Goal: Information Seeking & Learning: Learn about a topic

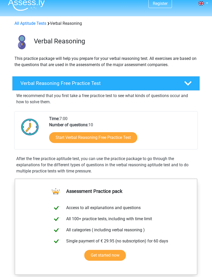
scroll to position [13, 0]
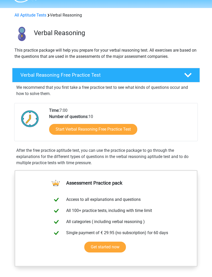
click at [115, 130] on link "Start Verbal Reasoning Free Practice Test" at bounding box center [93, 129] width 88 height 11
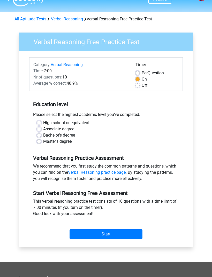
scroll to position [10, 0]
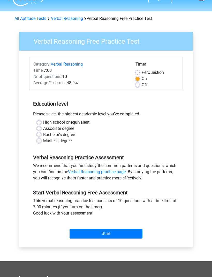
click at [66, 134] on label "Bachelor's degree" at bounding box center [59, 135] width 32 height 6
click at [41, 134] on input "Bachelor's degree" at bounding box center [39, 134] width 4 height 5
radio input "true"
click at [122, 232] on input "Start" at bounding box center [106, 234] width 73 height 10
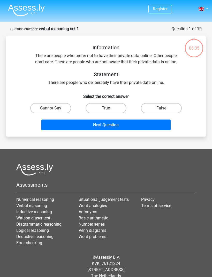
click at [112, 107] on label "True" at bounding box center [106, 108] width 41 height 10
click at [109, 108] on input "True" at bounding box center [107, 109] width 3 height 3
radio input "true"
click at [135, 123] on button "Next Question" at bounding box center [105, 125] width 129 height 11
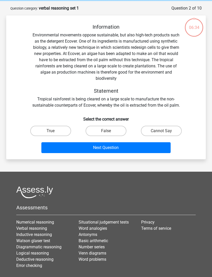
scroll to position [26, 0]
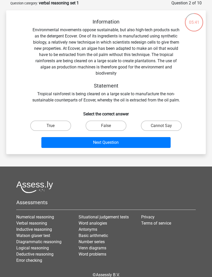
click at [112, 124] on label "False" at bounding box center [106, 126] width 41 height 10
click at [109, 126] on input "False" at bounding box center [107, 127] width 3 height 3
radio input "true"
click at [131, 143] on button "Next Question" at bounding box center [105, 142] width 129 height 11
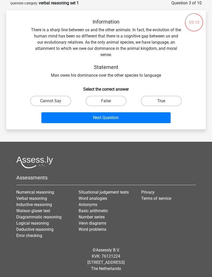
click at [156, 100] on label "True" at bounding box center [161, 101] width 41 height 10
click at [161, 101] on input "True" at bounding box center [162, 102] width 3 height 3
radio input "true"
click at [132, 117] on button "Next Question" at bounding box center [105, 117] width 129 height 11
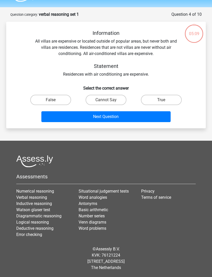
scroll to position [17, 0]
click at [153, 98] on label "True" at bounding box center [161, 100] width 41 height 10
click at [161, 100] on input "True" at bounding box center [162, 101] width 3 height 3
radio input "true"
click at [129, 114] on button "Next Question" at bounding box center [105, 116] width 129 height 11
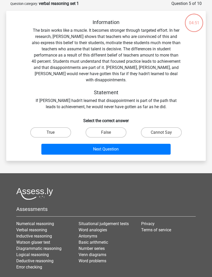
scroll to position [26, 0]
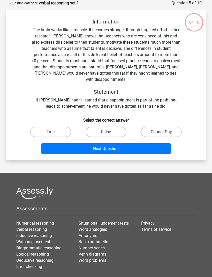
click at [60, 127] on label "True" at bounding box center [50, 132] width 41 height 10
click at [54, 132] on input "True" at bounding box center [52, 133] width 3 height 3
radio input "true"
click at [118, 143] on button "Next Question" at bounding box center [105, 148] width 129 height 11
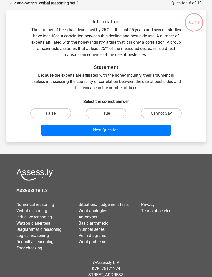
click at [165, 113] on label "Cannot Say" at bounding box center [161, 113] width 41 height 10
click at [165, 113] on input "Cannot Say" at bounding box center [162, 114] width 3 height 3
radio input "true"
click at [138, 131] on button "Next Question" at bounding box center [105, 130] width 129 height 11
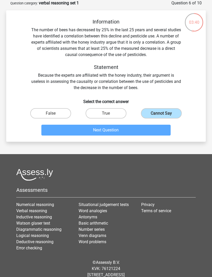
scroll to position [17, 0]
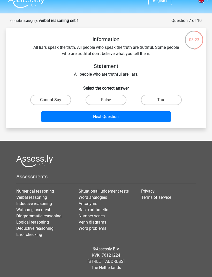
click at [55, 95] on label "Cannot Say" at bounding box center [50, 100] width 41 height 10
click at [54, 100] on input "Cannot Say" at bounding box center [52, 101] width 3 height 3
radio input "true"
click at [127, 111] on button "Next Question" at bounding box center [105, 116] width 129 height 11
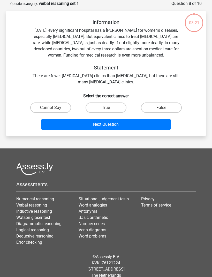
scroll to position [26, 0]
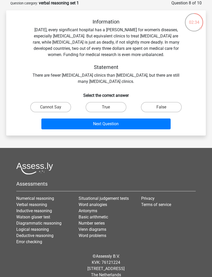
click at [112, 106] on label "True" at bounding box center [106, 107] width 41 height 10
click at [109, 107] on input "True" at bounding box center [107, 108] width 3 height 3
radio input "true"
click at [128, 124] on button "Next Question" at bounding box center [105, 124] width 129 height 11
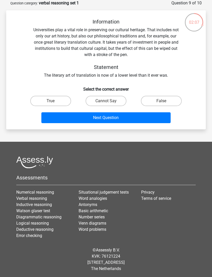
click at [112, 98] on label "Cannot Say" at bounding box center [106, 101] width 41 height 10
click at [109, 101] on input "Cannot Say" at bounding box center [107, 102] width 3 height 3
radio input "true"
click at [117, 115] on button "Next Question" at bounding box center [105, 117] width 129 height 11
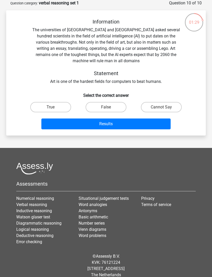
click at [160, 102] on label "Cannot Say" at bounding box center [161, 107] width 41 height 10
click at [161, 107] on input "Cannot Say" at bounding box center [162, 108] width 3 height 3
radio input "true"
click at [142, 119] on button "Results" at bounding box center [105, 124] width 129 height 11
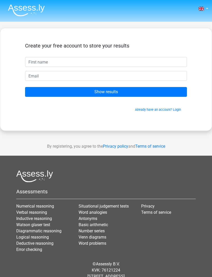
click at [105, 58] on input "text" at bounding box center [106, 62] width 162 height 10
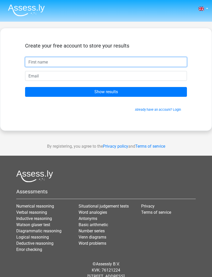
type input "[PERSON_NAME]"
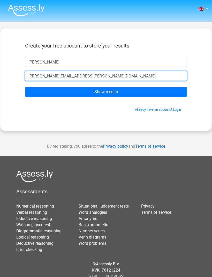
type input "[PERSON_NAME][EMAIL_ADDRESS][PERSON_NAME][DOMAIN_NAME]"
click at [137, 92] on input "Show results" at bounding box center [106, 92] width 162 height 10
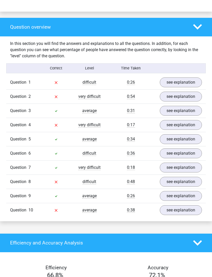
scroll to position [372, 0]
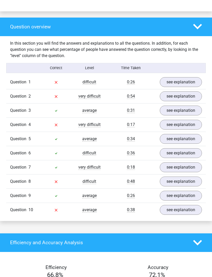
click at [190, 82] on link "see explanation" at bounding box center [181, 83] width 42 height 10
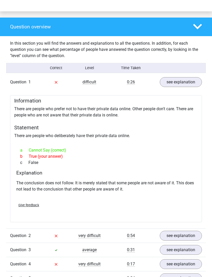
click at [187, 80] on link "see explanation" at bounding box center [181, 82] width 42 height 10
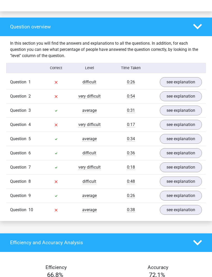
click at [182, 96] on link "see explanation" at bounding box center [181, 96] width 42 height 10
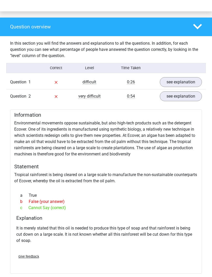
click at [181, 95] on link "see explanation" at bounding box center [181, 96] width 42 height 10
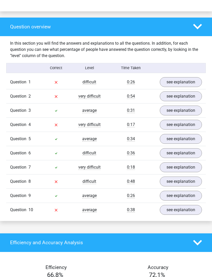
click at [181, 110] on link "see explanation" at bounding box center [181, 111] width 42 height 10
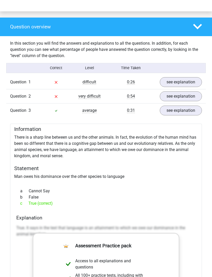
click at [183, 109] on link "see explanation" at bounding box center [181, 111] width 42 height 10
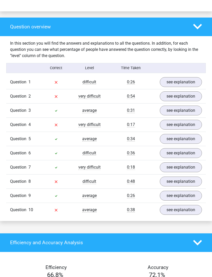
click at [184, 125] on link "see explanation" at bounding box center [181, 125] width 42 height 10
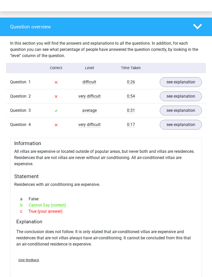
click at [185, 121] on link "see explanation" at bounding box center [181, 125] width 42 height 10
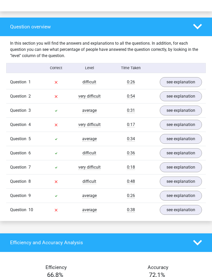
click at [182, 141] on link "see explanation" at bounding box center [181, 139] width 42 height 10
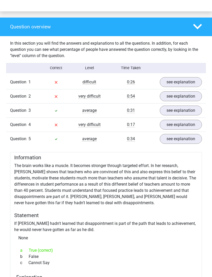
click at [184, 139] on link "see explanation" at bounding box center [181, 139] width 42 height 10
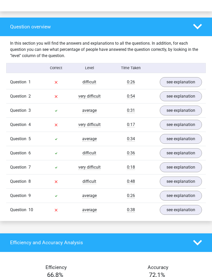
click at [183, 155] on link "see explanation" at bounding box center [181, 153] width 42 height 10
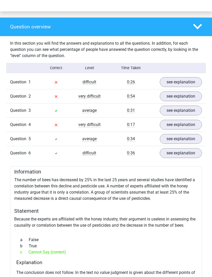
click at [184, 153] on link "see explanation" at bounding box center [181, 153] width 42 height 10
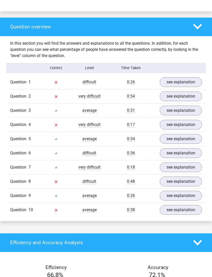
click at [184, 181] on link "see explanation" at bounding box center [181, 182] width 42 height 10
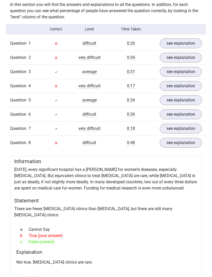
scroll to position [429, 0]
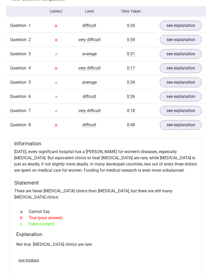
click at [186, 126] on link "see explanation" at bounding box center [181, 125] width 42 height 10
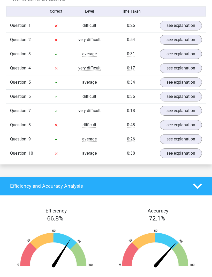
click at [178, 127] on link "see explanation" at bounding box center [181, 125] width 42 height 10
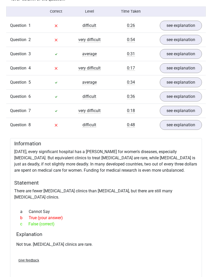
click at [181, 126] on link "see explanation" at bounding box center [181, 125] width 42 height 10
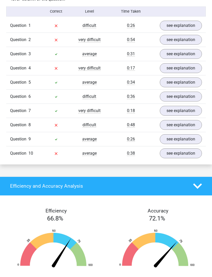
click at [183, 141] on link "see explanation" at bounding box center [181, 139] width 42 height 10
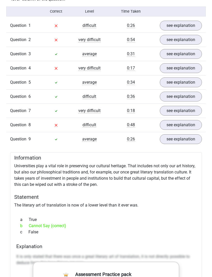
click at [184, 139] on link "see explanation" at bounding box center [181, 139] width 42 height 10
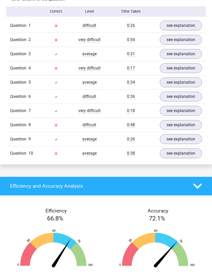
click at [182, 153] on link "see explanation" at bounding box center [181, 154] width 42 height 10
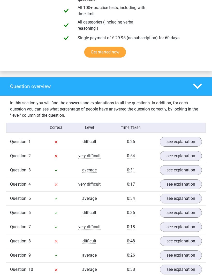
scroll to position [312, 0]
